Goal: Task Accomplishment & Management: Use online tool/utility

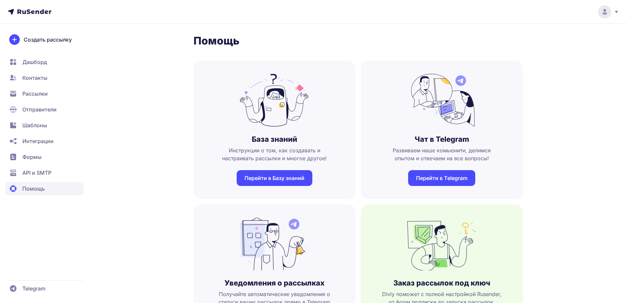
click at [40, 80] on span "Контакты" at bounding box center [34, 78] width 25 height 8
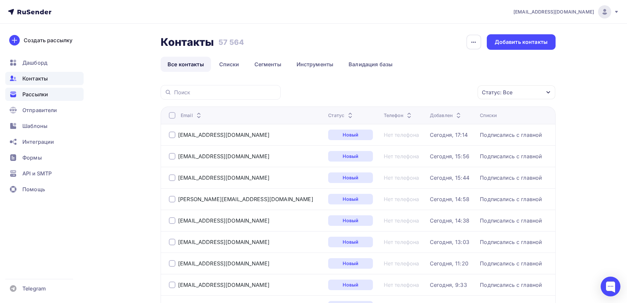
click at [38, 97] on span "Рассылки" at bounding box center [35, 94] width 26 height 8
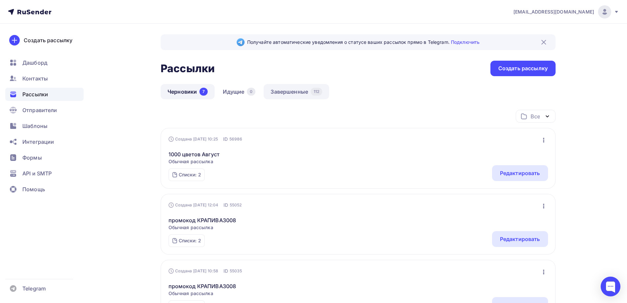
click at [280, 92] on link "Завершенные 112" at bounding box center [297, 91] width 66 height 15
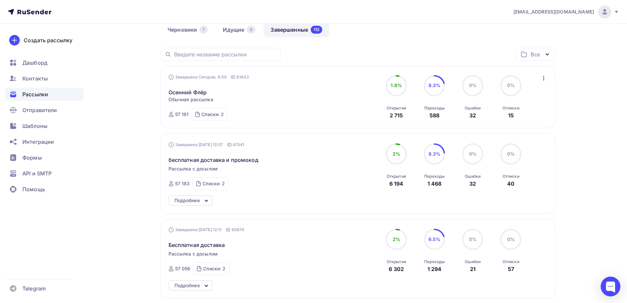
scroll to position [66, 0]
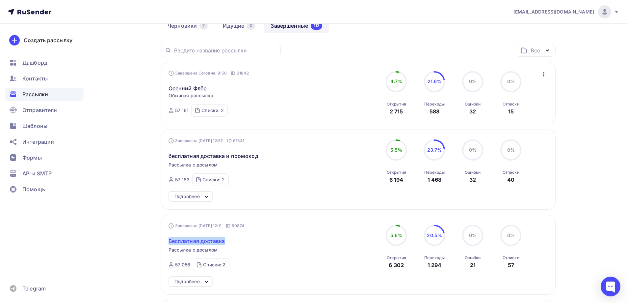
drag, startPoint x: 228, startPoint y: 241, endPoint x: 169, endPoint y: 239, distance: 59.0
click at [169, 239] on div "Бесплатная доставка" at bounding box center [244, 237] width 150 height 16
copy span "Бесплатная доставка"
drag, startPoint x: 199, startPoint y: 226, endPoint x: 219, endPoint y: 226, distance: 19.4
click at [219, 226] on div "Завершена 01.10.2025, 12:11 ID 60874" at bounding box center [207, 225] width 76 height 7
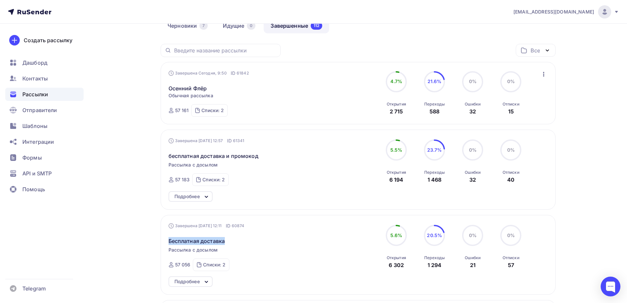
copy div "01.10.2025"
drag, startPoint x: 390, startPoint y: 237, endPoint x: 402, endPoint y: 235, distance: 12.3
click at [402, 235] on div "5.6%" at bounding box center [396, 235] width 21 height 21
copy span "5.6%"
drag, startPoint x: 427, startPoint y: 235, endPoint x: 441, endPoint y: 234, distance: 14.0
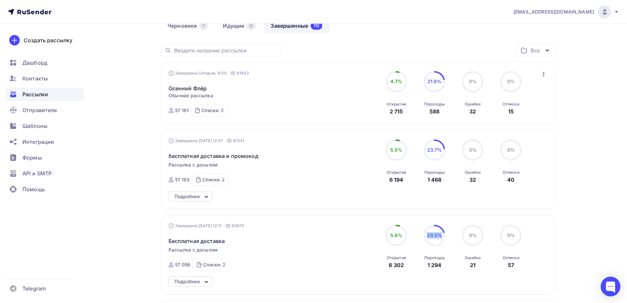
click at [441, 234] on span "20.5%" at bounding box center [434, 235] width 15 height 6
copy span "20.5%"
drag, startPoint x: 386, startPoint y: 263, endPoint x: 407, endPoint y: 266, distance: 21.2
click at [407, 266] on div "5.6% 5.6% Открытия 6 302" at bounding box center [396, 247] width 33 height 44
drag, startPoint x: 190, startPoint y: 265, endPoint x: 175, endPoint y: 265, distance: 14.8
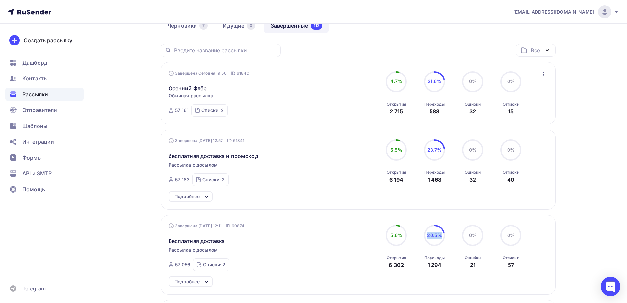
click at [175, 265] on div "57 056" at bounding box center [182, 264] width 15 height 7
copy div "57 056"
copy div "1 294"
drag, startPoint x: 427, startPoint y: 264, endPoint x: 441, endPoint y: 262, distance: 13.9
click at [441, 263] on div "Переходы 1 294" at bounding box center [435, 260] width 20 height 18
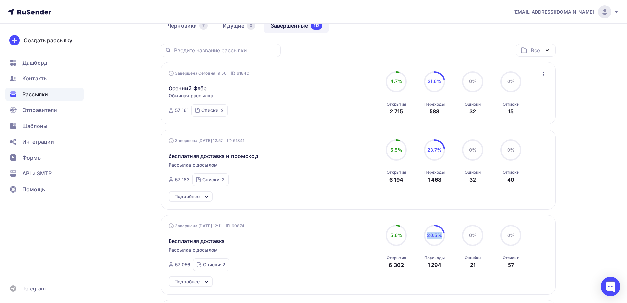
drag, startPoint x: 389, startPoint y: 265, endPoint x: 406, endPoint y: 265, distance: 16.8
click at [406, 265] on div "5.6% 5.6% Открытия 6 302" at bounding box center [396, 247] width 33 height 44
copy div "6 302"
drag, startPoint x: 268, startPoint y: 155, endPoint x: 170, endPoint y: 156, distance: 98.8
click at [170, 156] on div "бесплатная доставка и промокод" at bounding box center [244, 152] width 150 height 16
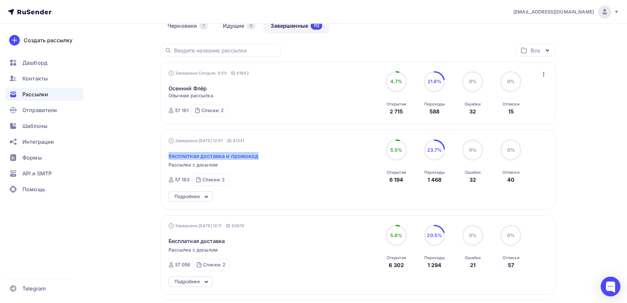
copy span "бесплатная доставка и промокод"
click at [201, 139] on div "Завершена 04.10.2025, 12:57 ID 61341" at bounding box center [207, 140] width 76 height 7
drag, startPoint x: 198, startPoint y: 139, endPoint x: 219, endPoint y: 141, distance: 20.6
click at [219, 141] on div "Завершена 04.10.2025, 12:57 ID 61341" at bounding box center [207, 140] width 76 height 7
copy div "04.10.2025"
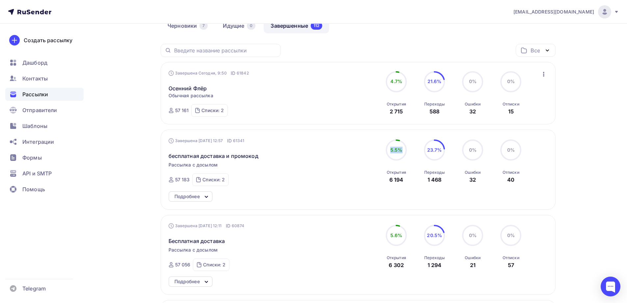
drag, startPoint x: 391, startPoint y: 151, endPoint x: 402, endPoint y: 152, distance: 11.6
click at [402, 152] on span "5.5%" at bounding box center [397, 150] width 12 height 6
copy span "5.5%"
drag, startPoint x: 431, startPoint y: 150, endPoint x: 441, endPoint y: 151, distance: 10.3
click at [442, 151] on span "23.7%" at bounding box center [435, 150] width 15 height 6
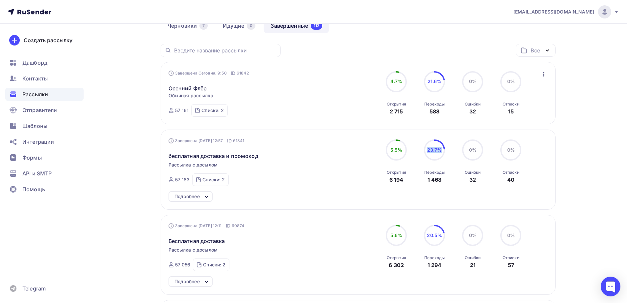
drag, startPoint x: 390, startPoint y: 180, endPoint x: 403, endPoint y: 180, distance: 13.5
click at [403, 180] on div "6 194" at bounding box center [397, 180] width 14 height 8
drag, startPoint x: 427, startPoint y: 180, endPoint x: 444, endPoint y: 182, distance: 16.8
click at [444, 182] on div "Переходы 1 468" at bounding box center [435, 175] width 20 height 18
drag, startPoint x: 176, startPoint y: 179, endPoint x: 191, endPoint y: 180, distance: 15.2
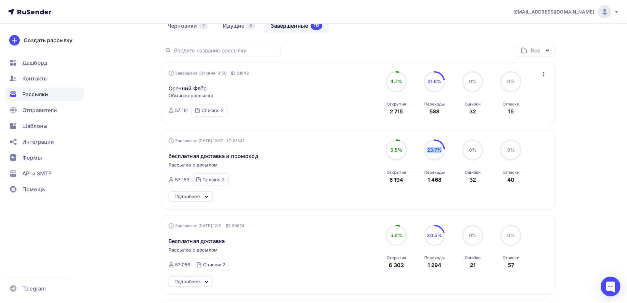
click at [191, 180] on div "57 183 Списки: 2 почищенные (64416) Подписались с главной (3919)" at bounding box center [199, 179] width 60 height 13
drag, startPoint x: 211, startPoint y: 87, endPoint x: 169, endPoint y: 92, distance: 42.1
click at [169, 92] on div "Осенний Флёр Статистика Обзор рассылки Копировать в новую Добавить в папку" at bounding box center [244, 84] width 150 height 16
drag, startPoint x: 389, startPoint y: 82, endPoint x: 402, endPoint y: 79, distance: 13.3
click at [402, 79] on div "4.7%" at bounding box center [396, 81] width 21 height 21
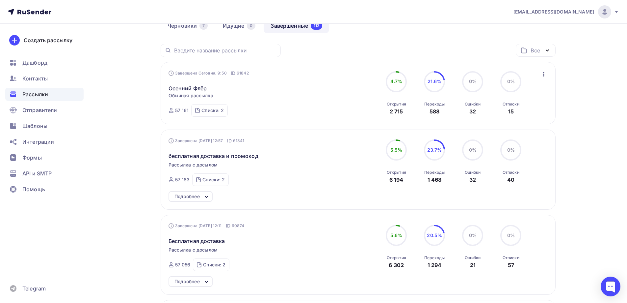
drag, startPoint x: 429, startPoint y: 81, endPoint x: 442, endPoint y: 81, distance: 13.5
click at [442, 81] on div "21.6%" at bounding box center [434, 81] width 21 height 21
drag, startPoint x: 442, startPoint y: 82, endPoint x: 427, endPoint y: 82, distance: 14.8
click at [427, 82] on div "21.6%" at bounding box center [434, 81] width 21 height 21
drag, startPoint x: 189, startPoint y: 113, endPoint x: 175, endPoint y: 112, distance: 13.8
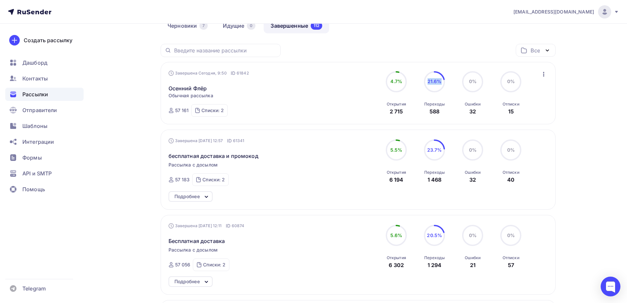
click at [175, 112] on div "57 161 Списки: 2 почищенные (64416) Подписались с главной (3919)" at bounding box center [198, 110] width 59 height 13
drag, startPoint x: 388, startPoint y: 109, endPoint x: 406, endPoint y: 108, distance: 17.8
click at [406, 108] on div "4.7% 4.7% Открытия 2 715" at bounding box center [396, 93] width 33 height 44
click at [405, 112] on div "Открытия 2 715" at bounding box center [396, 106] width 19 height 18
drag, startPoint x: 405, startPoint y: 113, endPoint x: 387, endPoint y: 113, distance: 18.1
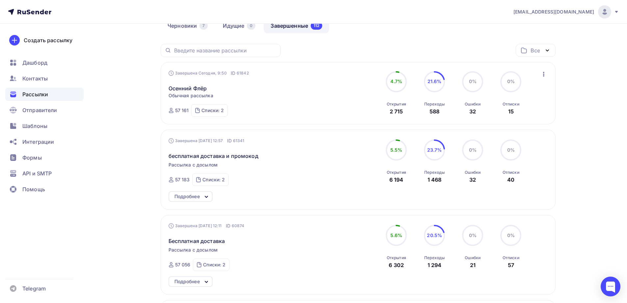
click at [387, 113] on div "Открытия 2 715" at bounding box center [396, 106] width 19 height 18
drag, startPoint x: 428, startPoint y: 112, endPoint x: 442, endPoint y: 111, distance: 14.3
click at [442, 111] on div "Переходы 588" at bounding box center [435, 106] width 20 height 18
click at [38, 80] on span "Контакты" at bounding box center [34, 78] width 25 height 8
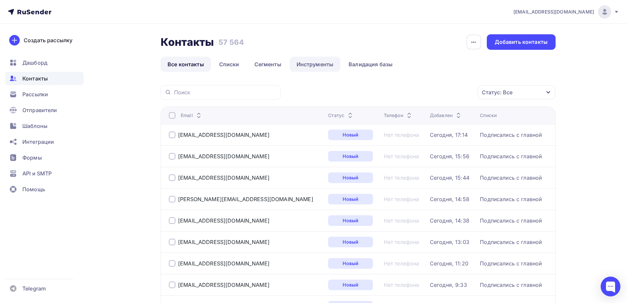
click at [315, 65] on link "Инструменты" at bounding box center [315, 64] width 51 height 15
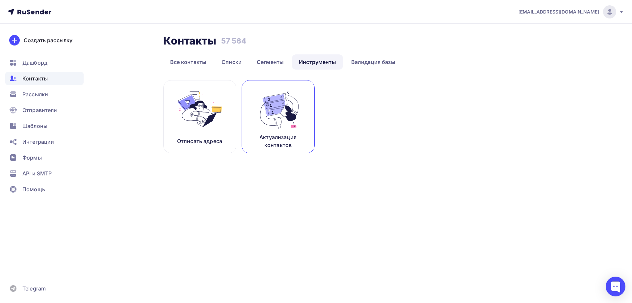
click at [269, 120] on img at bounding box center [278, 108] width 44 height 41
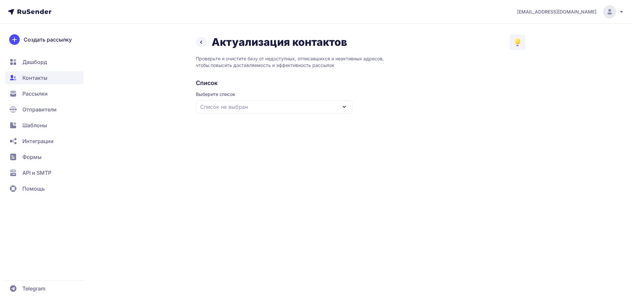
click at [254, 108] on div "Список не выбран" at bounding box center [274, 106] width 157 height 13
click at [234, 128] on div "Все контакты" at bounding box center [274, 127] width 149 height 16
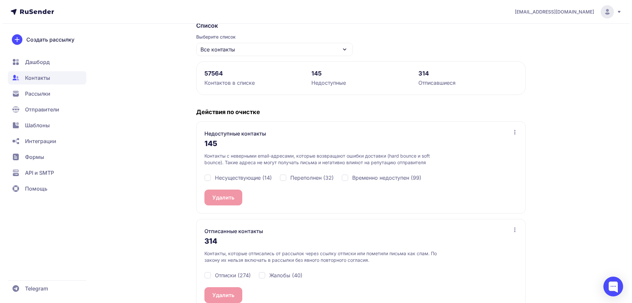
scroll to position [66, 0]
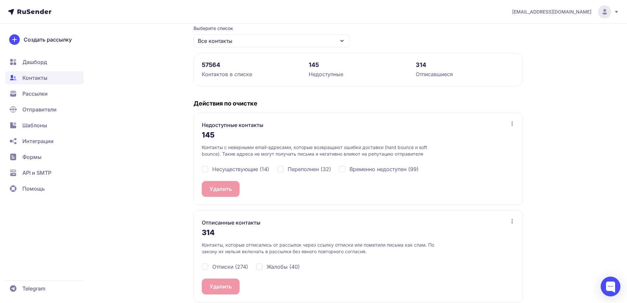
click at [223, 166] on span "Несуществующие (14)" at bounding box center [240, 169] width 57 height 8
checkbox input "true"
click at [298, 169] on span "Переполнен (32)" at bounding box center [309, 169] width 43 height 8
checkbox input "true"
click at [352, 172] on span "Временно недоступен (99)" at bounding box center [384, 169] width 69 height 8
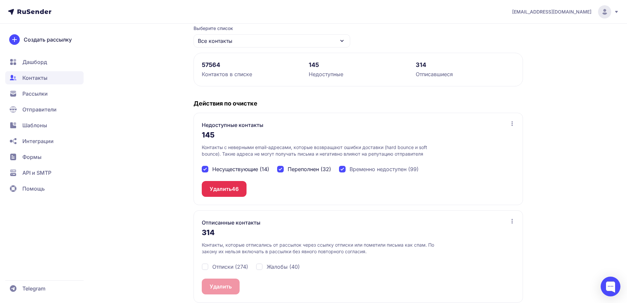
checkbox input "true"
click at [228, 188] on button "Удалить 145" at bounding box center [225, 189] width 47 height 16
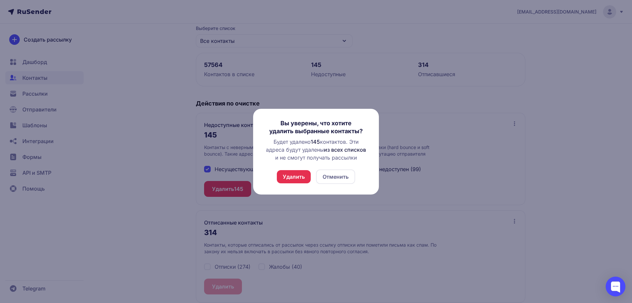
click at [296, 177] on button "Удалить" at bounding box center [294, 176] width 34 height 13
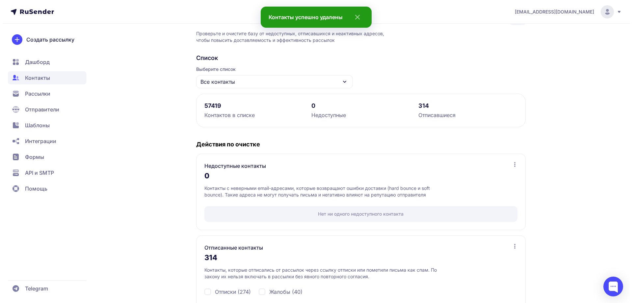
scroll to position [58, 0]
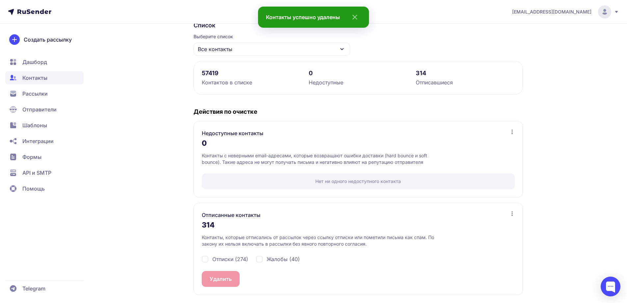
click at [214, 259] on span "Отписки (274)" at bounding box center [230, 259] width 36 height 8
checkbox input "true"
click at [267, 260] on span "Жалобы (40)" at bounding box center [283, 259] width 33 height 8
checkbox input "true"
click at [224, 278] on button "Удалить 314" at bounding box center [225, 279] width 47 height 16
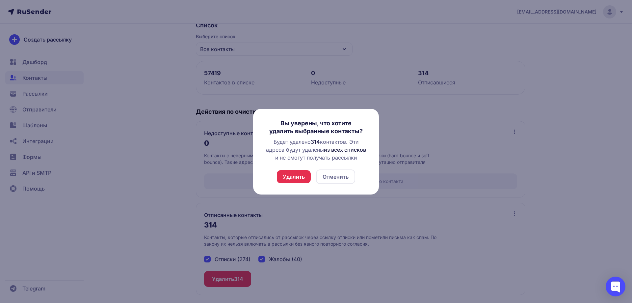
click at [297, 176] on button "Удалить" at bounding box center [294, 176] width 34 height 13
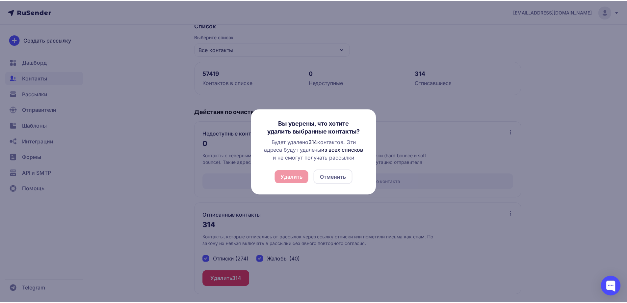
scroll to position [0, 0]
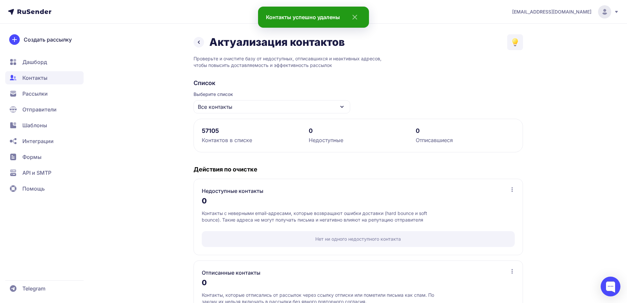
click at [42, 77] on span "Контакты" at bounding box center [34, 78] width 25 height 8
